Goal: Task Accomplishment & Management: Manage account settings

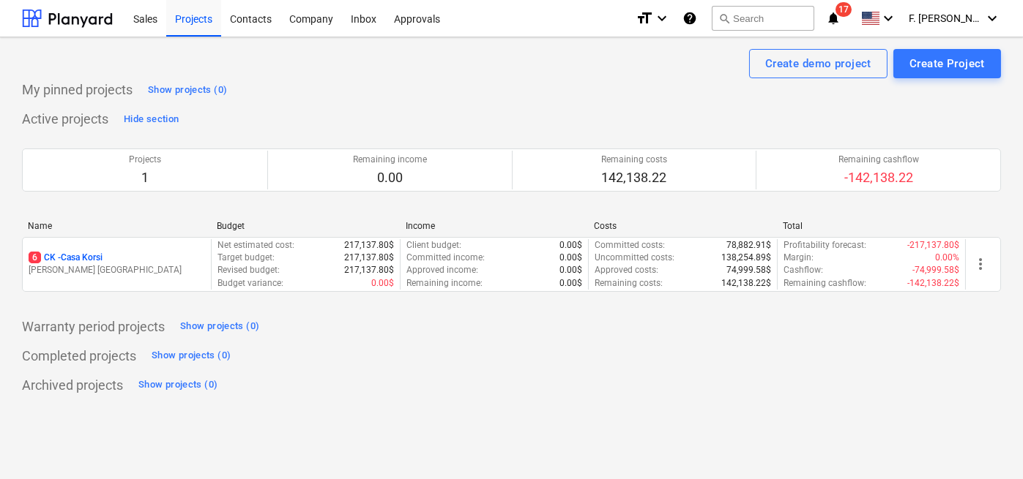
click at [100, 274] on p "J. Cattan" at bounding box center [117, 270] width 176 height 12
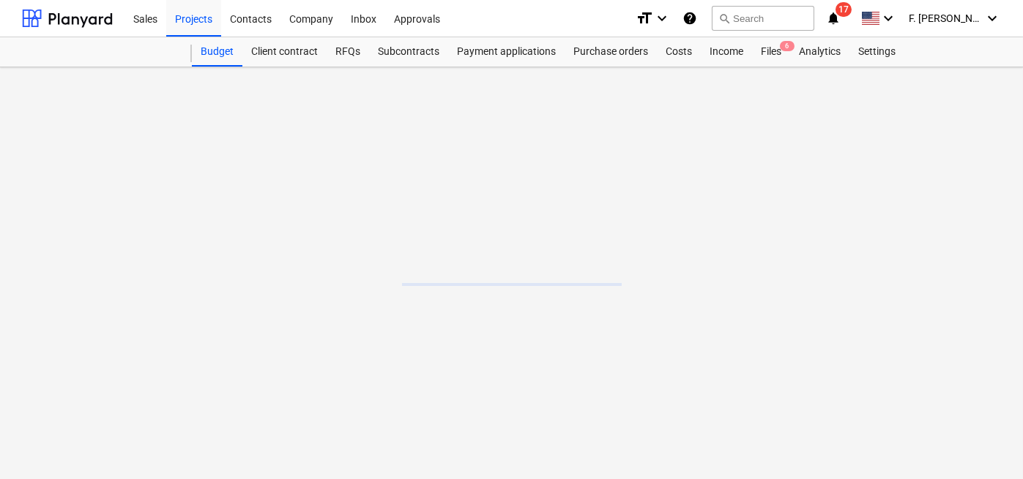
click at [98, 272] on main at bounding box center [511, 273] width 1023 height 412
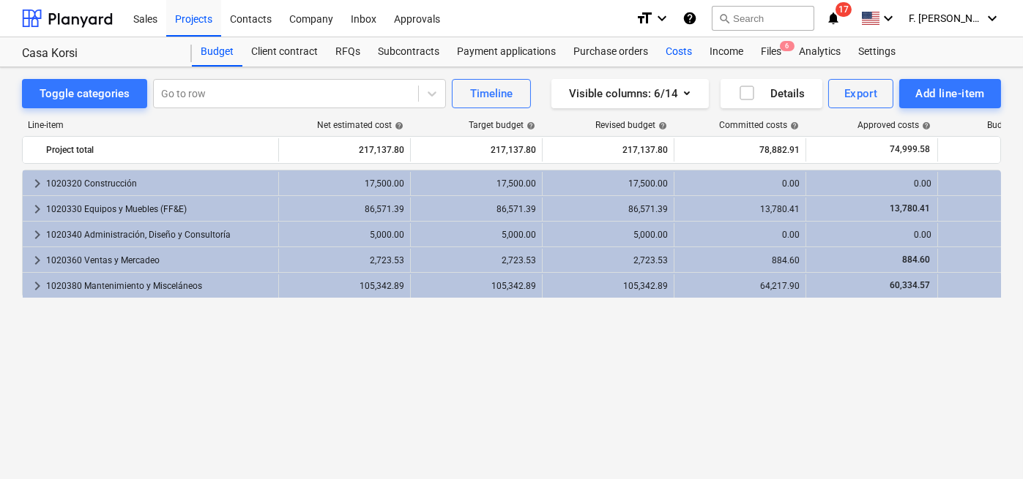
click at [668, 55] on div "Costs" at bounding box center [679, 51] width 44 height 29
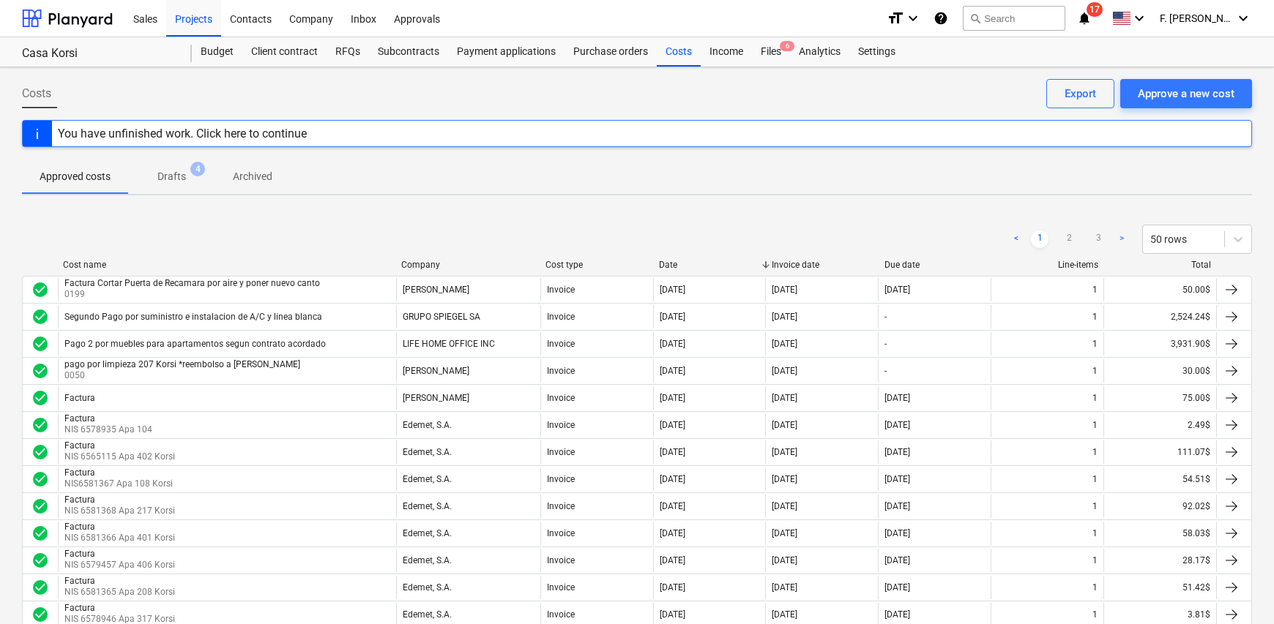
click at [1022, 19] on div "Project fetching failed You do not have permissions for this action" at bounding box center [1068, 23] width 395 height 47
click at [1022, 18] on div "Project fetching failed You do not have permissions for this action" at bounding box center [1068, 23] width 395 height 47
click at [1022, 16] on div "Project fetching failed You do not have permissions for this action" at bounding box center [1068, 23] width 395 height 47
click at [1022, 23] on div "Project fetching failed You do not have permissions for this action" at bounding box center [1068, 23] width 395 height 47
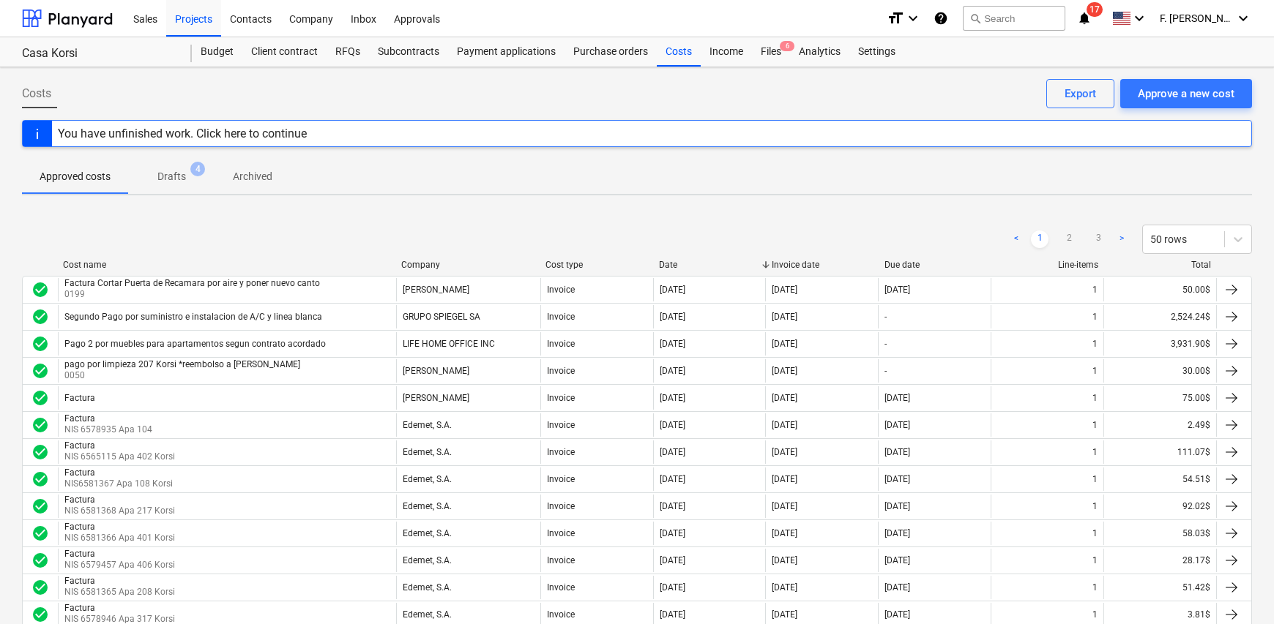
click at [1022, 15] on div "Project fetching failed You do not have permissions for this action" at bounding box center [1068, 23] width 395 height 47
click at [1022, 13] on div "Project fetching failed You do not have permissions for this action" at bounding box center [1068, 23] width 395 height 47
click at [1022, 19] on div "Project fetching failed You do not have permissions for this action" at bounding box center [1068, 23] width 395 height 47
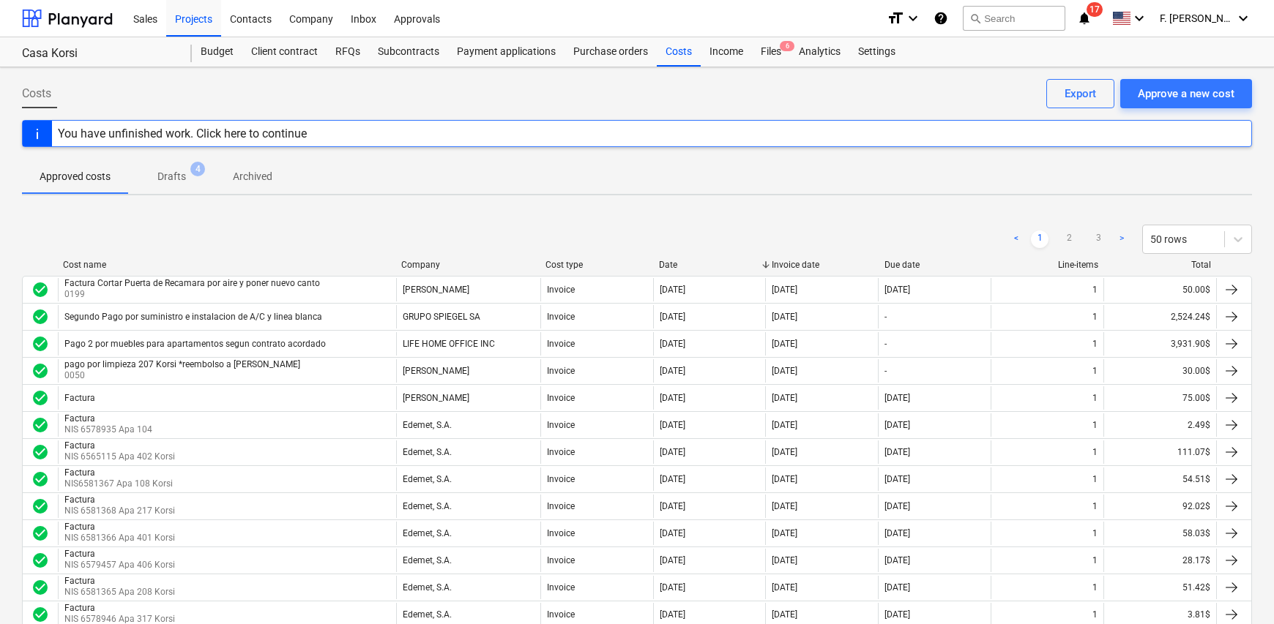
click at [1022, 20] on div "Project fetching failed You do not have permissions for this action" at bounding box center [1068, 23] width 395 height 47
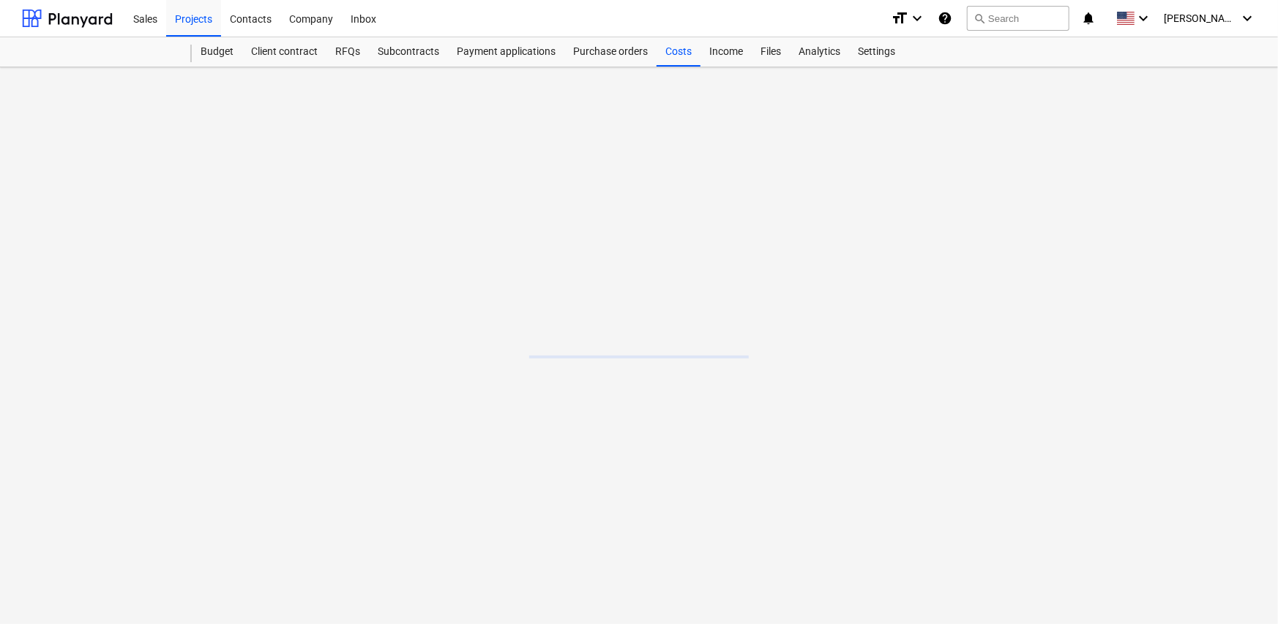
drag, startPoint x: 519, startPoint y: 236, endPoint x: 512, endPoint y: 232, distance: 8.5
click at [512, 232] on main at bounding box center [639, 345] width 1278 height 557
click at [1236, 16] on span "[PERSON_NAME]" at bounding box center [1200, 18] width 73 height 12
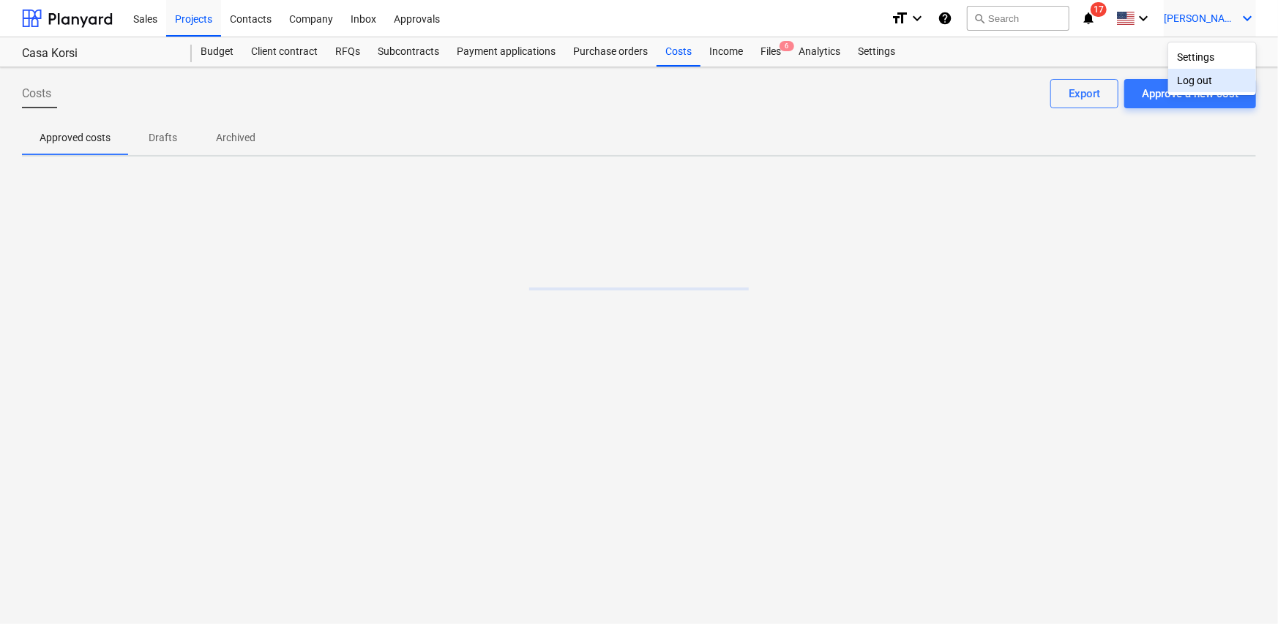
click at [1194, 83] on div "Log out" at bounding box center [1212, 80] width 88 height 23
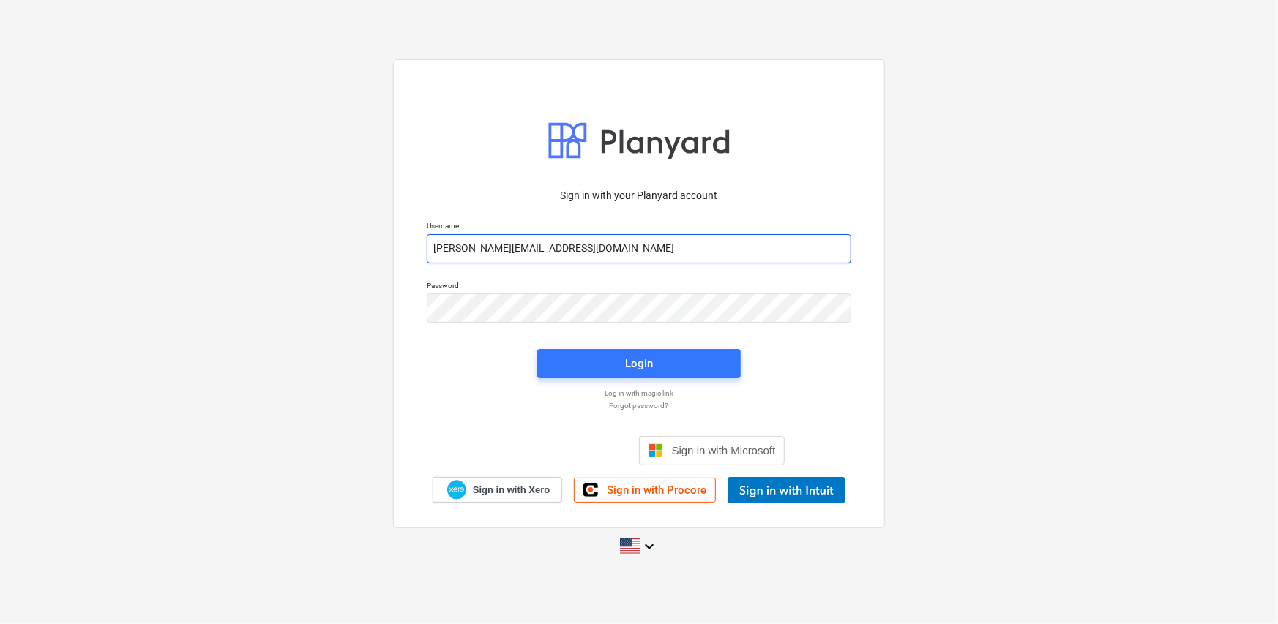
click at [636, 250] on input "[PERSON_NAME][EMAIL_ADDRESS][DOMAIN_NAME]" at bounding box center [639, 248] width 425 height 29
type input "[PERSON_NAME][EMAIL_ADDRESS][DOMAIN_NAME]"
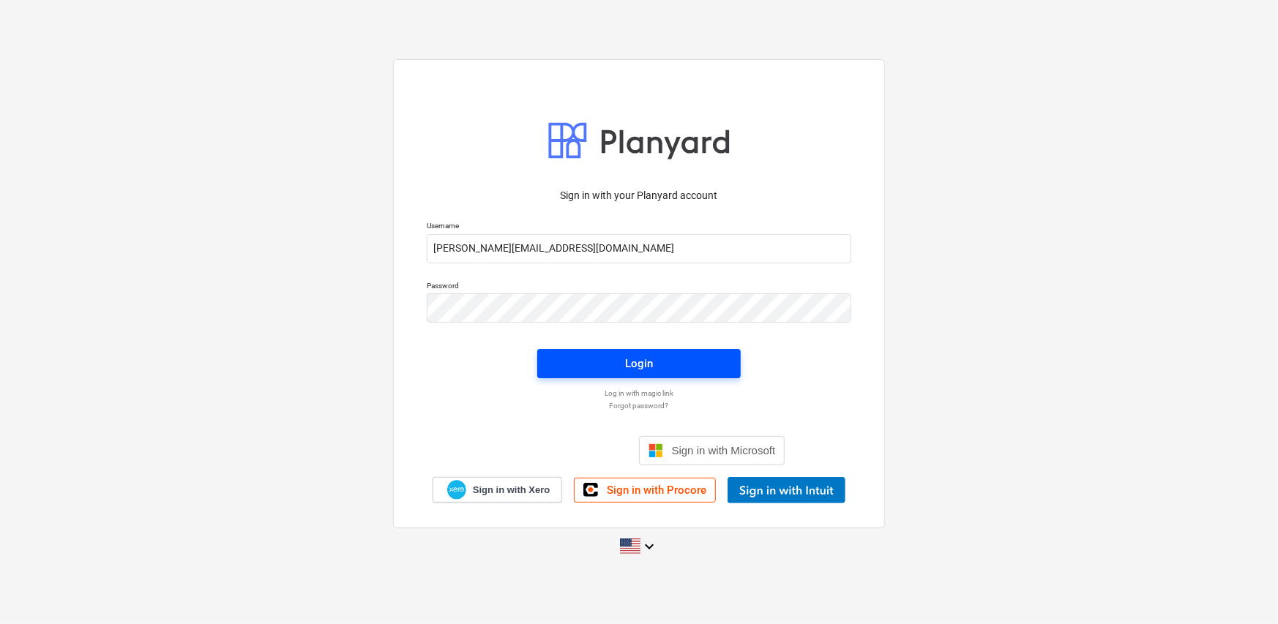
click at [699, 368] on span "Login" at bounding box center [639, 363] width 168 height 19
